Goal: Find specific page/section: Find specific page/section

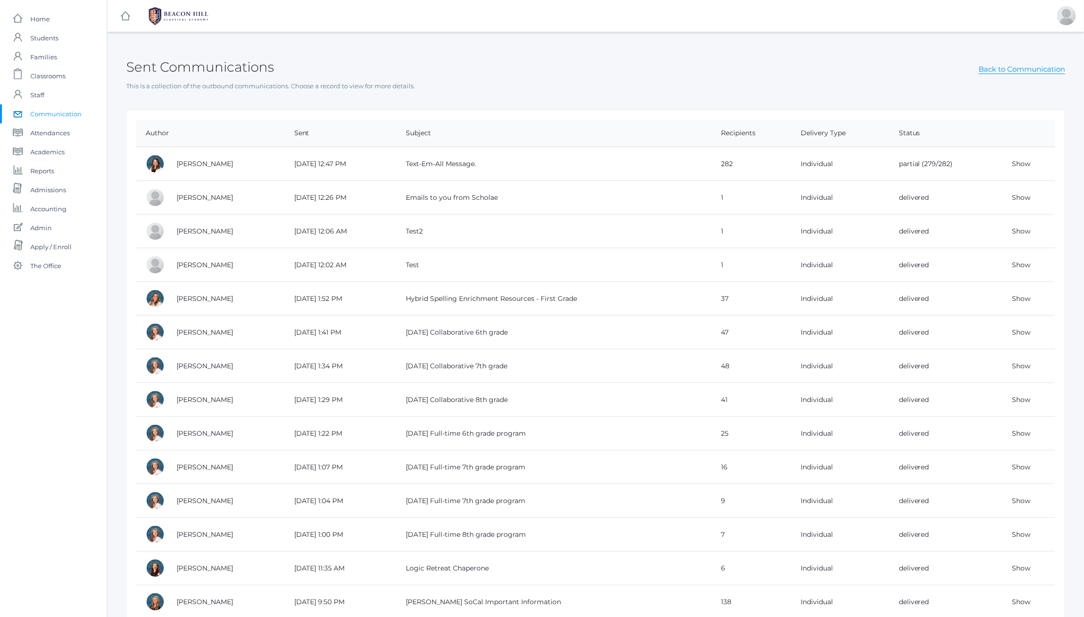
click at [152, 161] on div at bounding box center [155, 163] width 19 height 19
click at [197, 166] on link "[PERSON_NAME]" at bounding box center [204, 163] width 56 height 9
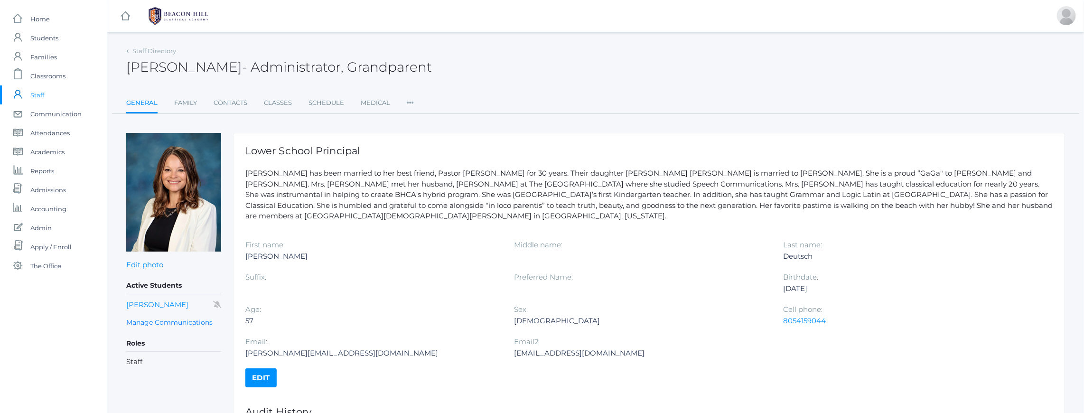
click at [351, 181] on p "[PERSON_NAME] has been married to her best friend, Pastor [PERSON_NAME] for 30 …" at bounding box center [648, 195] width 807 height 54
click at [56, 267] on span "The Office" at bounding box center [45, 265] width 31 height 19
